Goal: Task Accomplishment & Management: Use online tool/utility

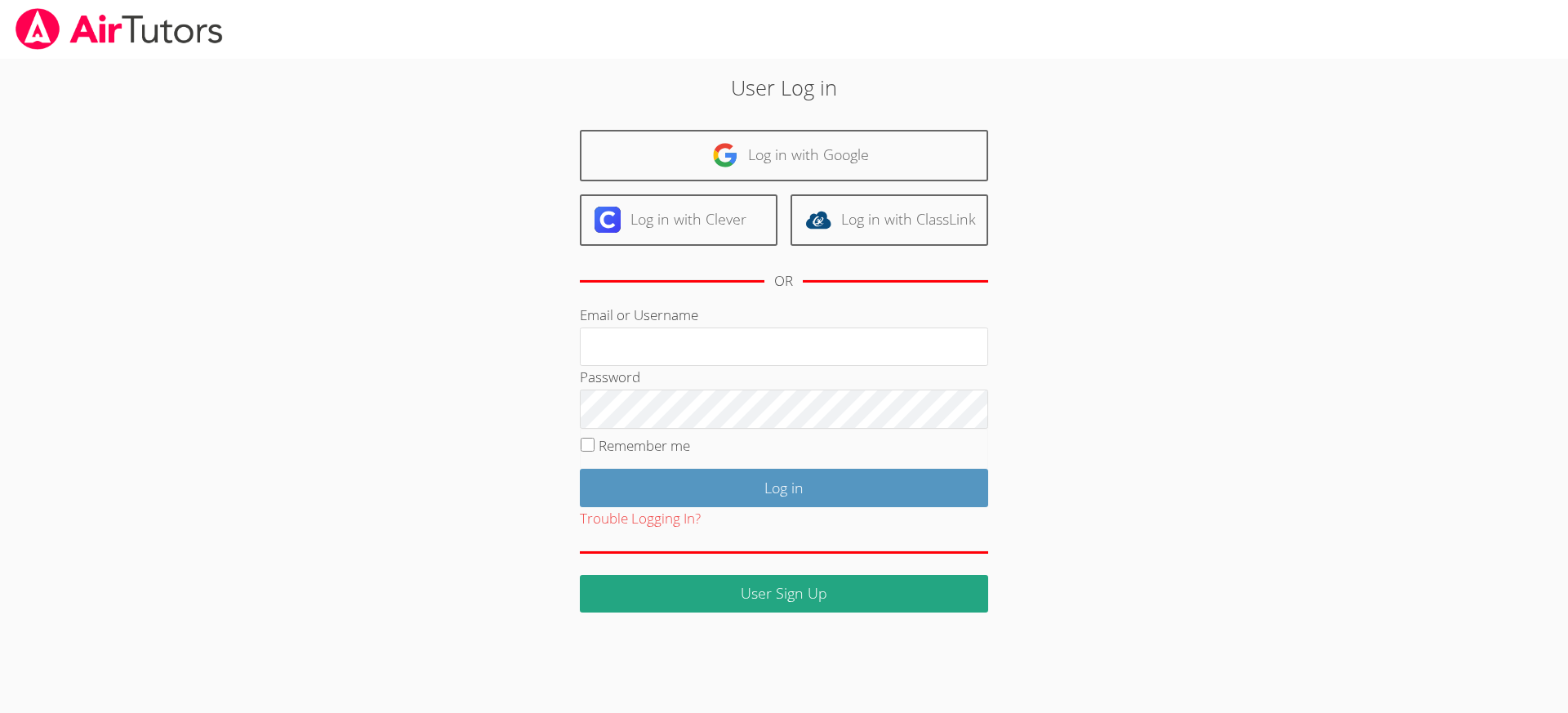
type input "revisedsat@gmail.com"
click at [590, 442] on input "Remember me" at bounding box center [587, 444] width 14 height 14
checkbox input "true"
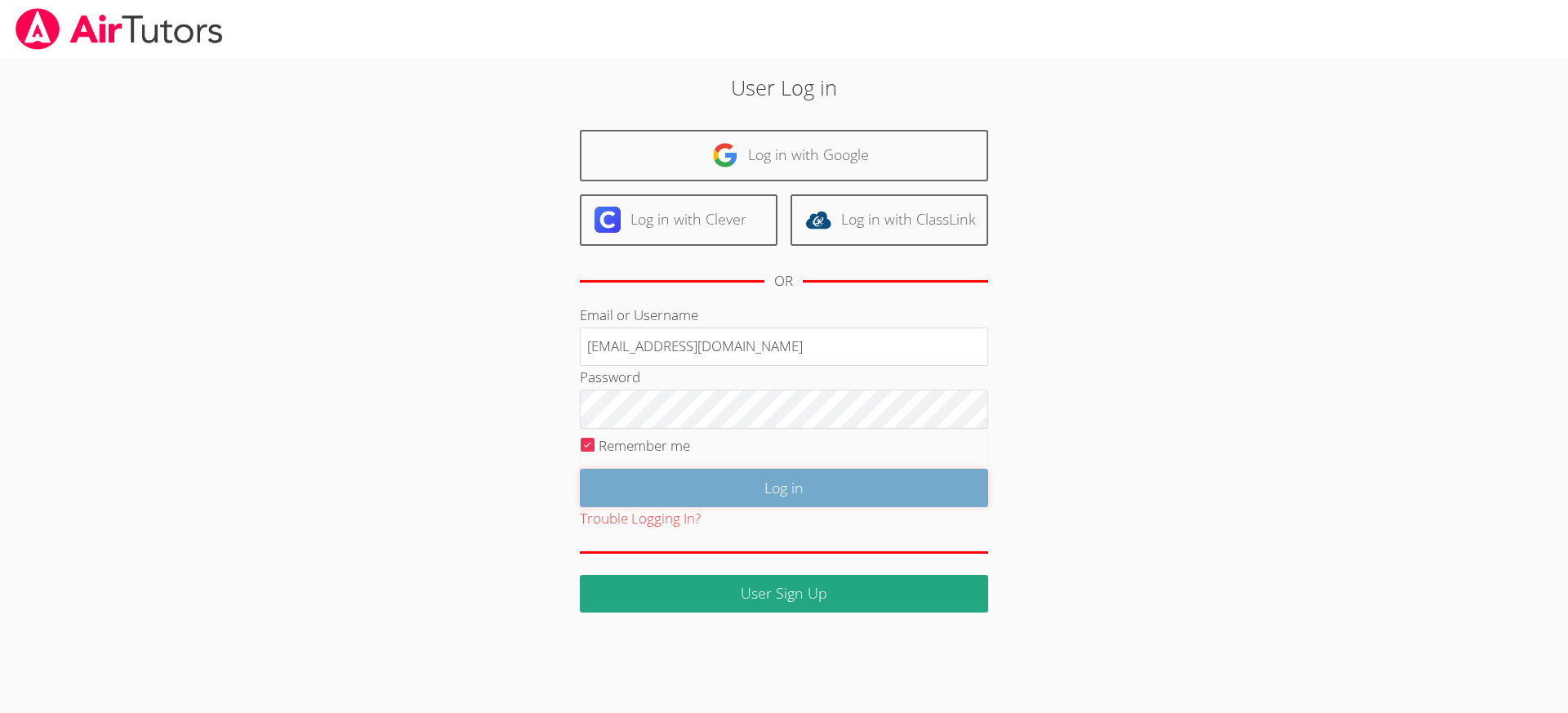
click at [784, 474] on input "Log in" at bounding box center [784, 488] width 408 height 38
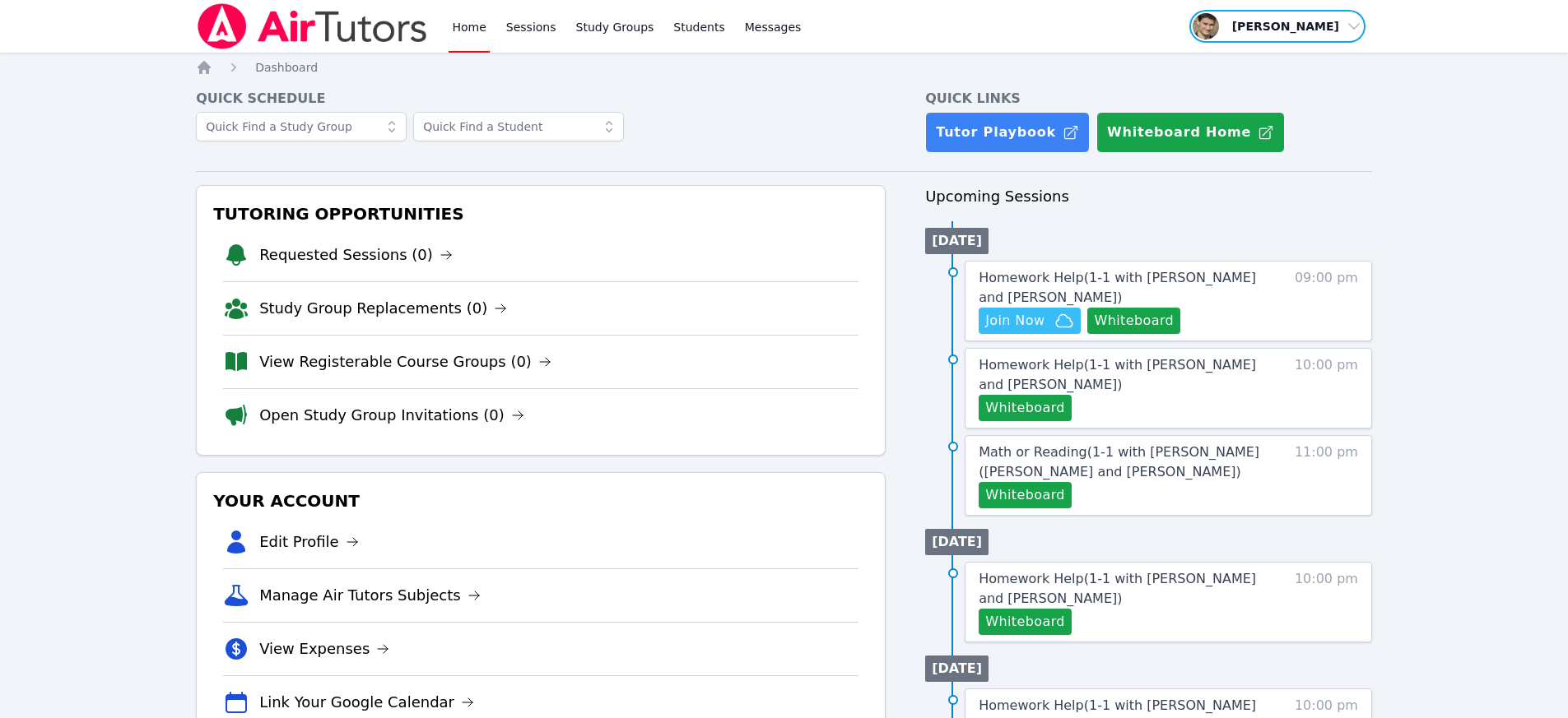
click at [1231, 30] on span "button" at bounding box center [1277, 27] width 180 height 36
click at [1237, 60] on link "Profile" at bounding box center [1283, 64] width 158 height 29
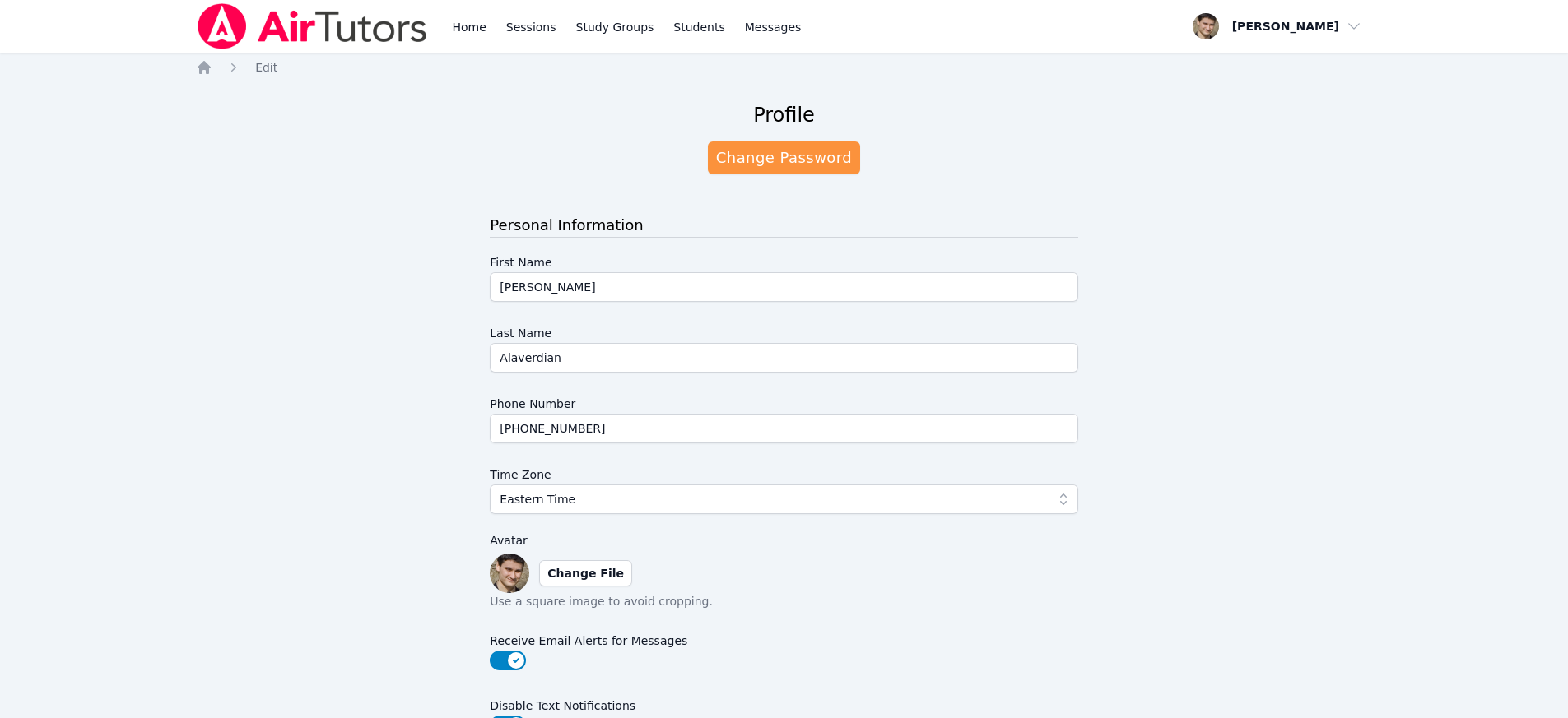
click at [501, 573] on img at bounding box center [509, 574] width 40 height 40
click at [458, 7] on link "Home" at bounding box center [468, 26] width 40 height 52
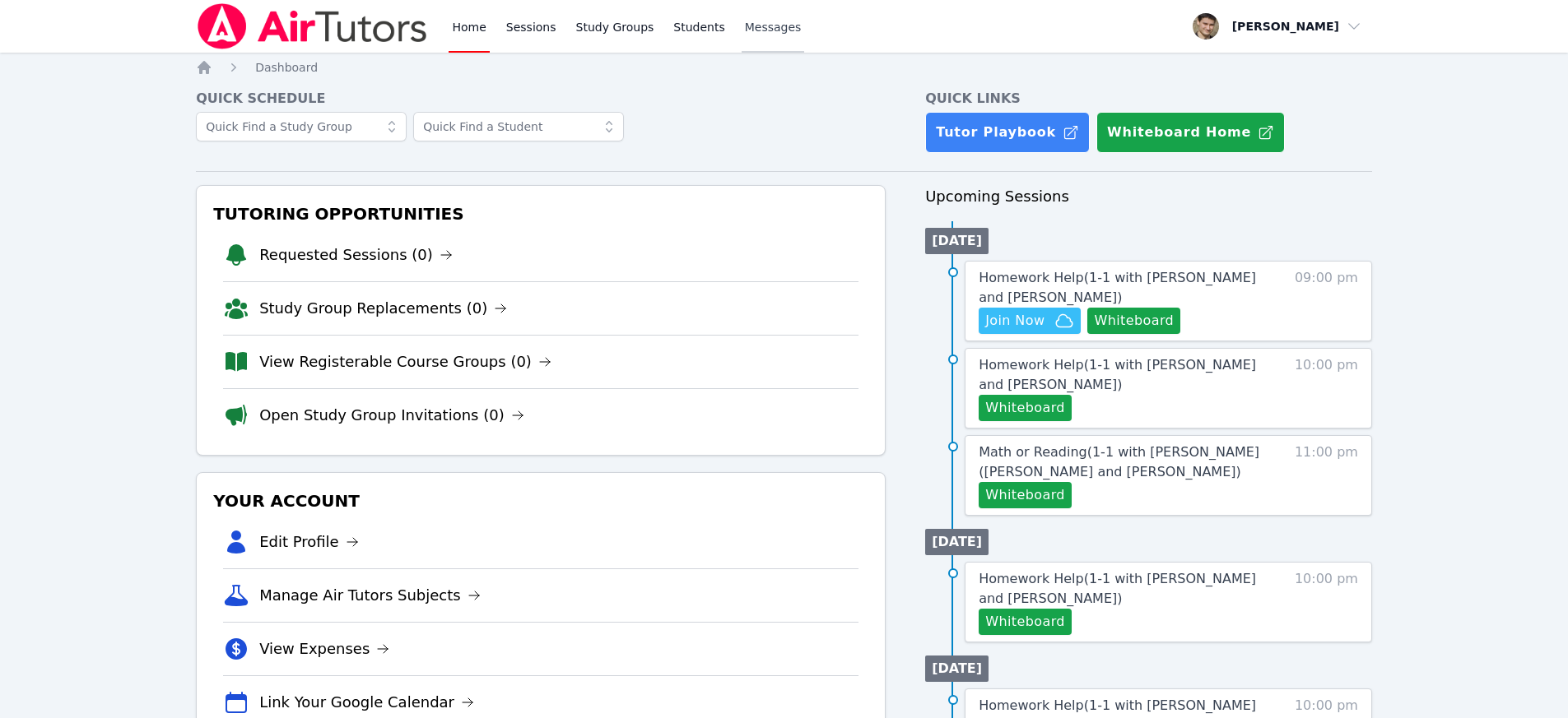
click at [745, 29] on span "Messages" at bounding box center [773, 27] width 57 height 16
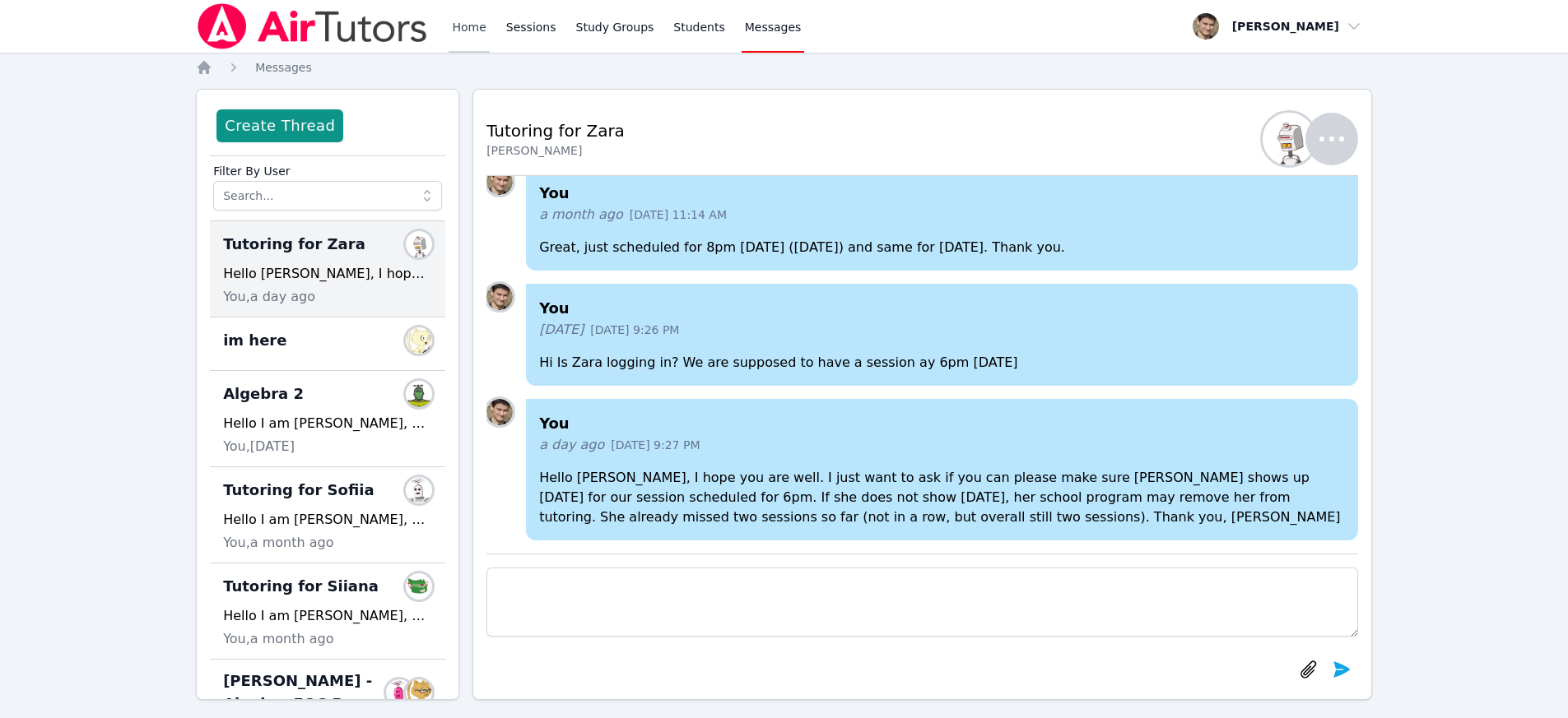
click at [461, 33] on link "Home" at bounding box center [468, 26] width 40 height 52
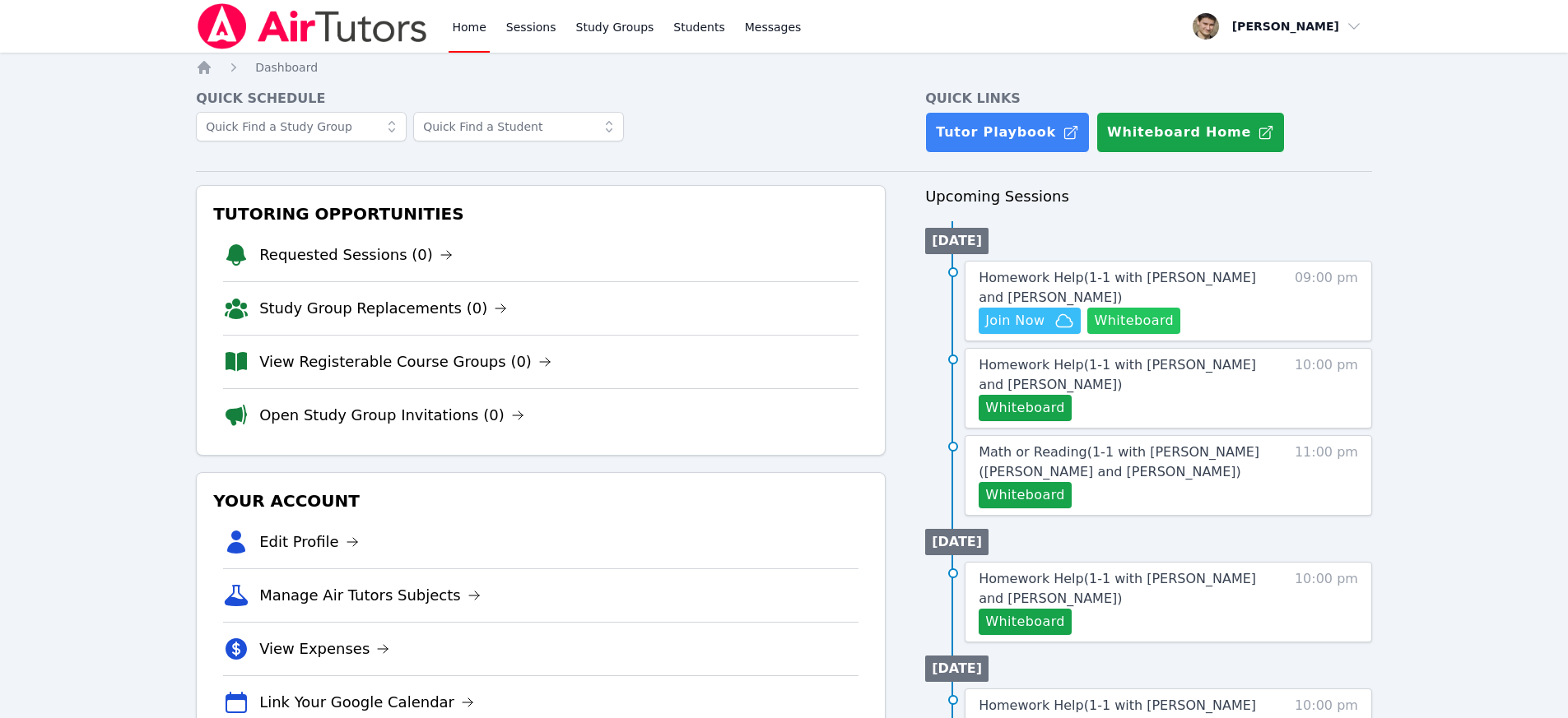
click at [1139, 319] on button "Whiteboard" at bounding box center [1133, 320] width 93 height 27
click at [1034, 319] on span "Join Now" at bounding box center [1014, 320] width 59 height 20
click at [607, 29] on link "Study Groups" at bounding box center [615, 26] width 85 height 52
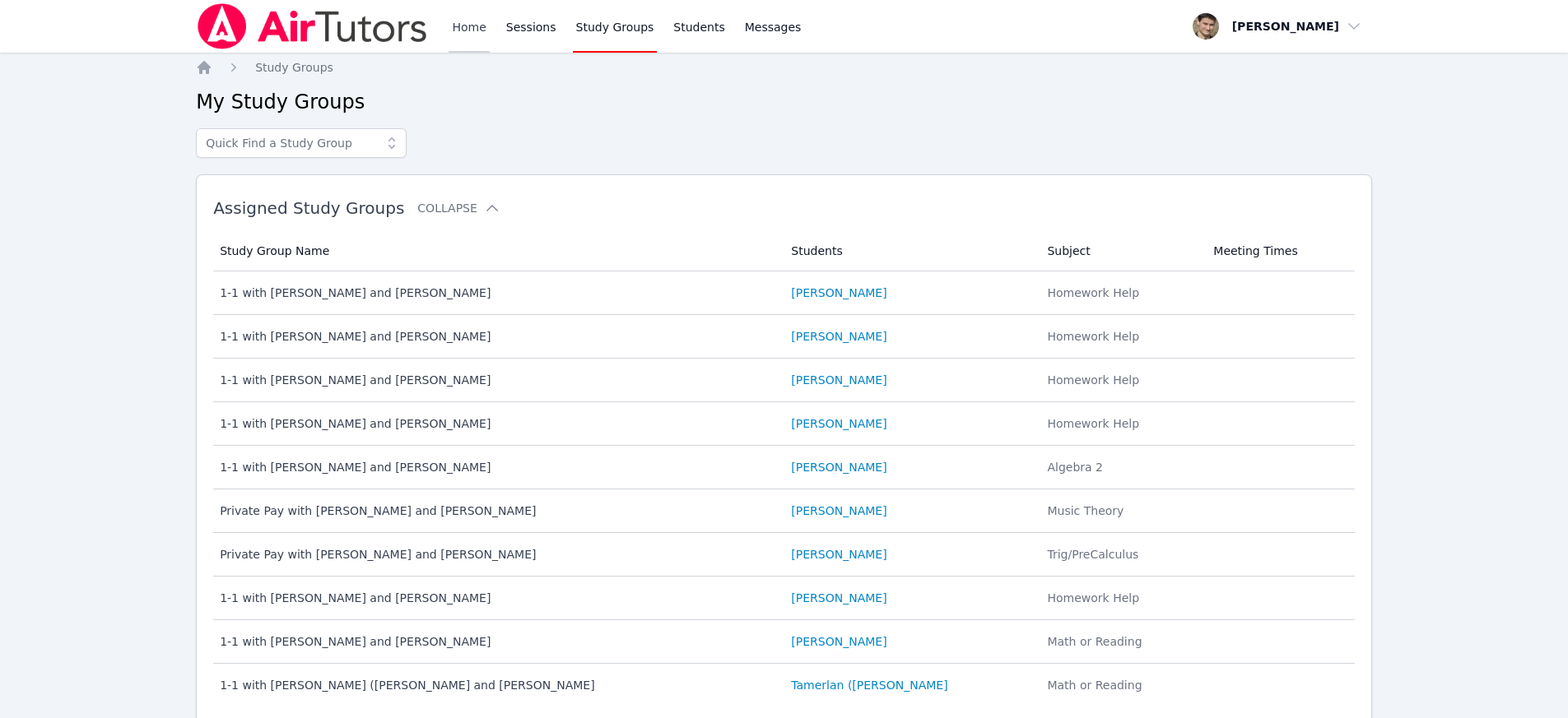
click at [454, 22] on link "Home" at bounding box center [468, 26] width 40 height 52
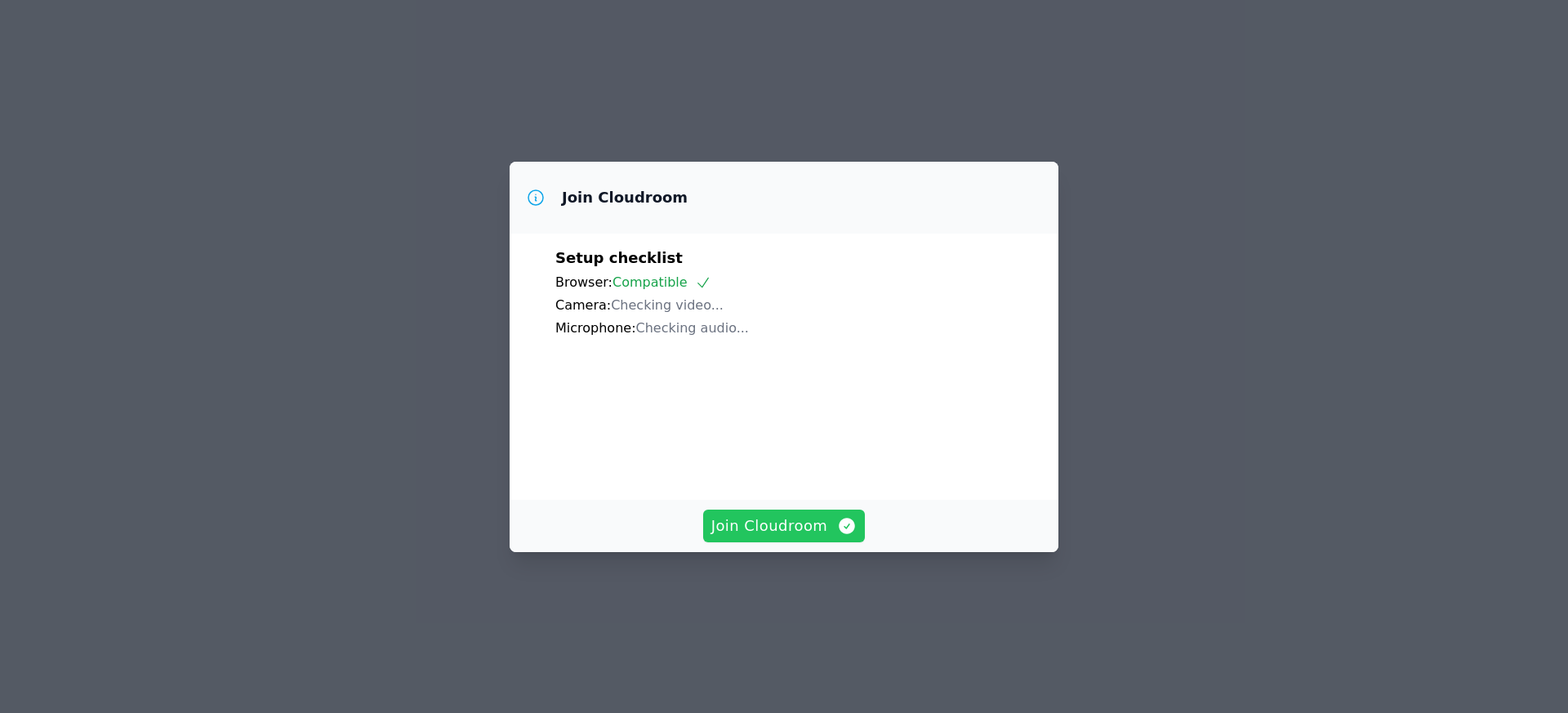
click at [774, 537] on span "Join Cloudroom" at bounding box center [784, 525] width 146 height 23
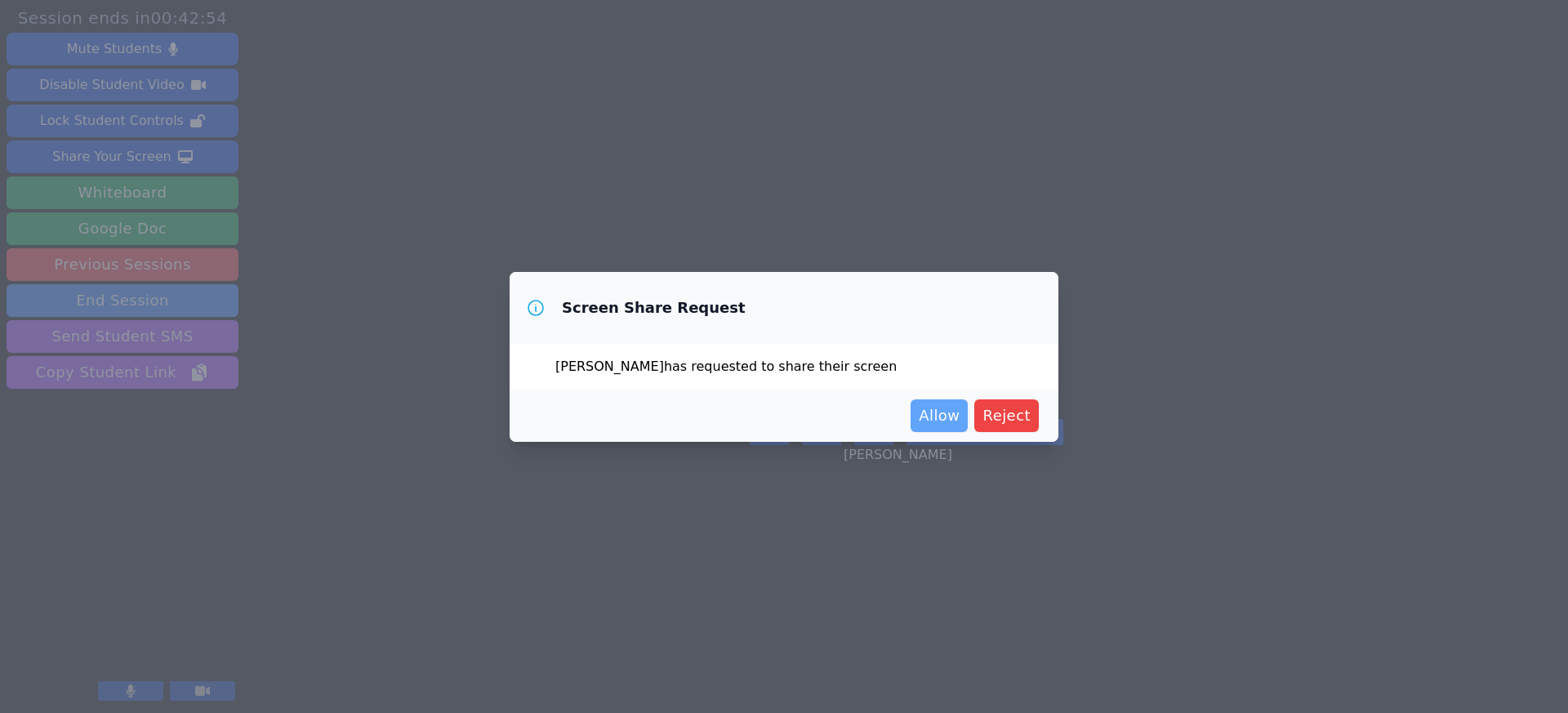
click at [943, 411] on span "Allow" at bounding box center [940, 415] width 41 height 23
